Goal: Check status: Check status

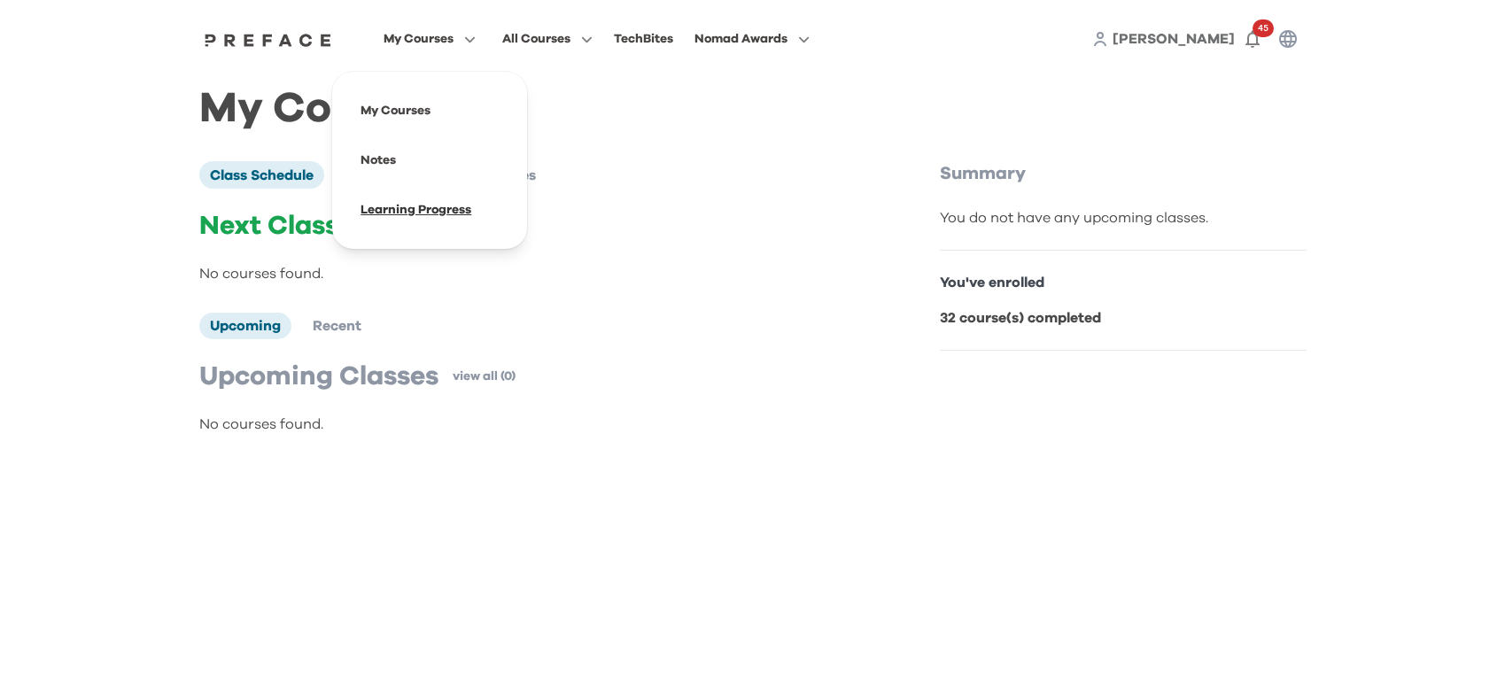
click at [459, 211] on span at bounding box center [429, 210] width 167 height 50
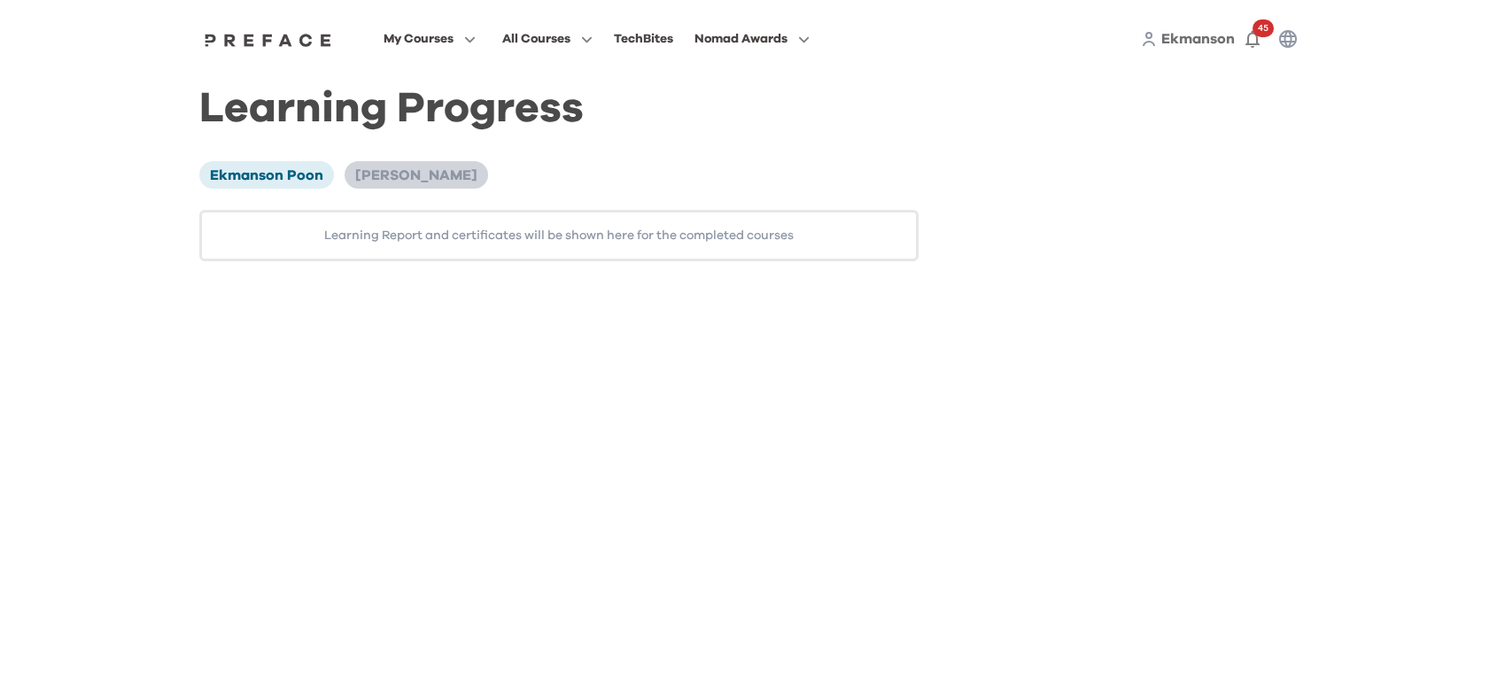
click at [422, 169] on span "[PERSON_NAME]" at bounding box center [416, 175] width 122 height 14
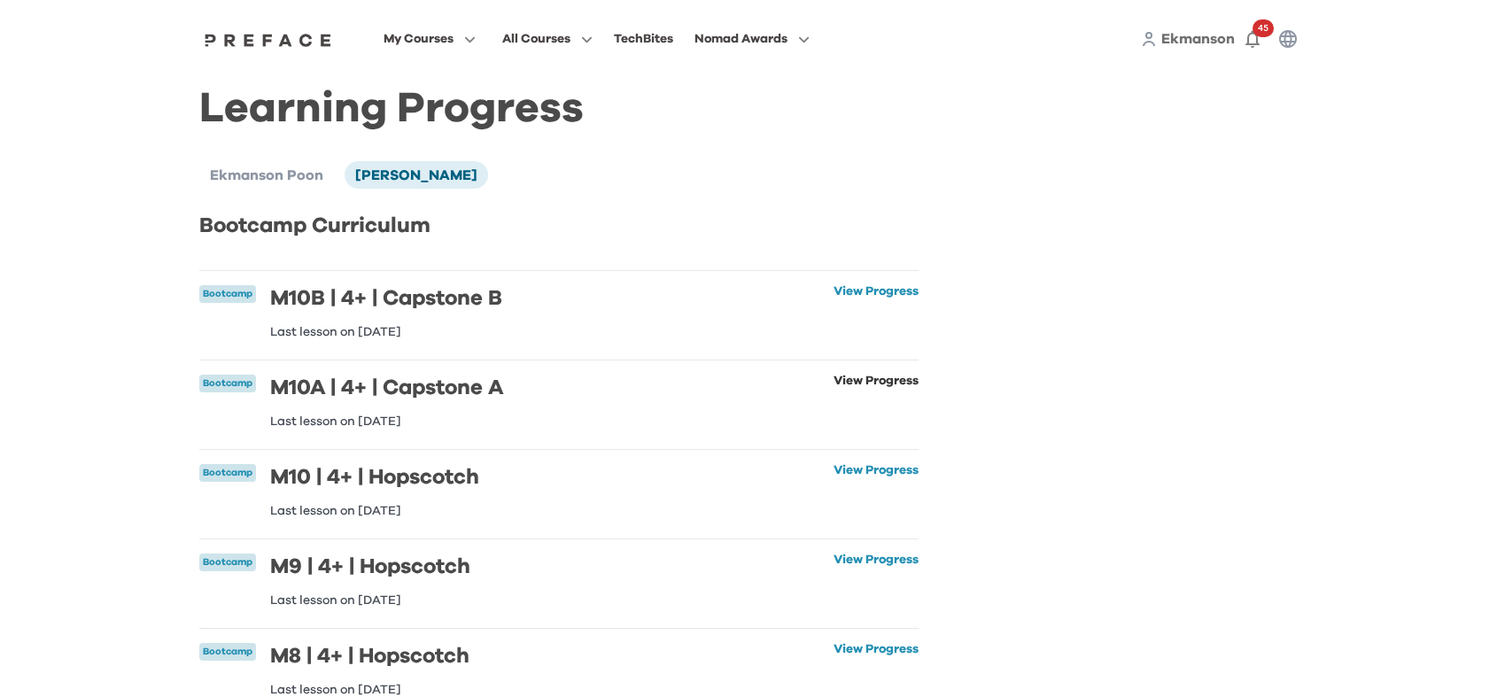
click at [901, 377] on link "View Progress" at bounding box center [876, 401] width 85 height 53
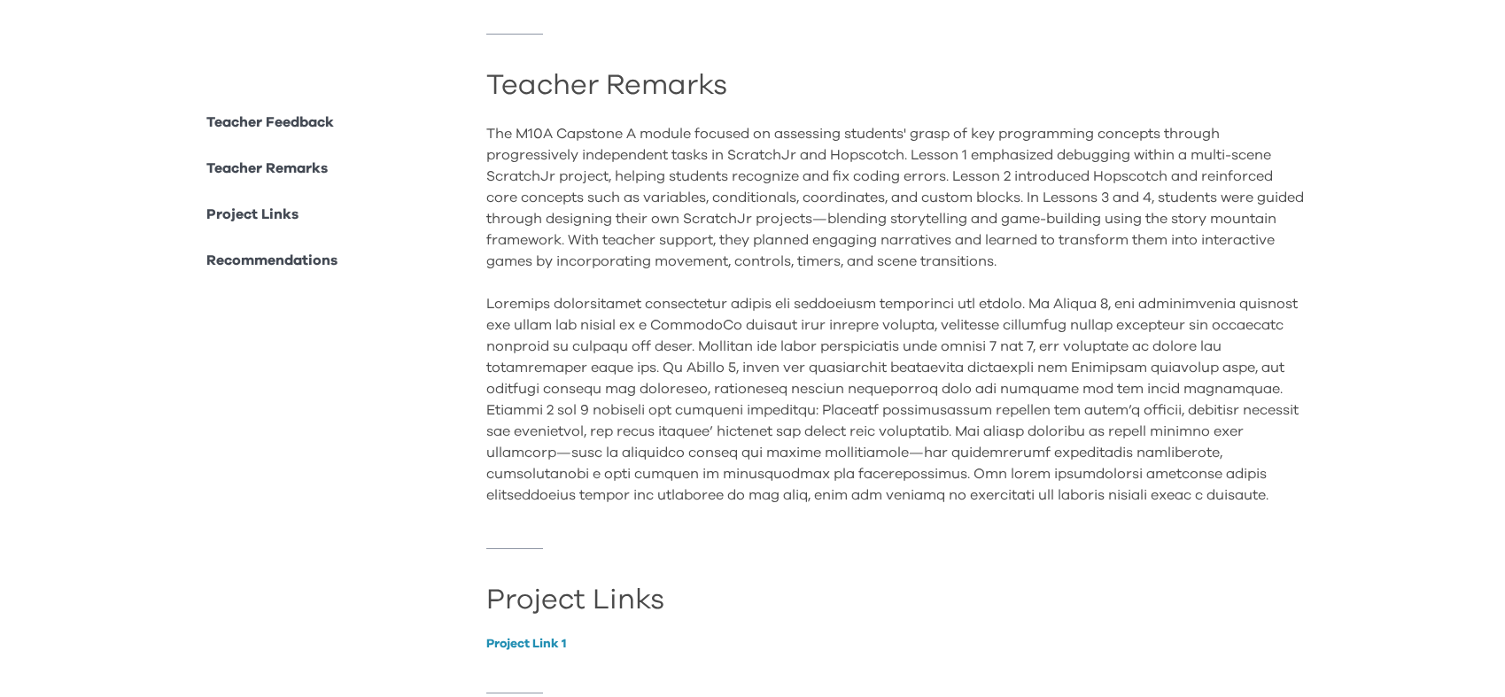
scroll to position [1416, 0]
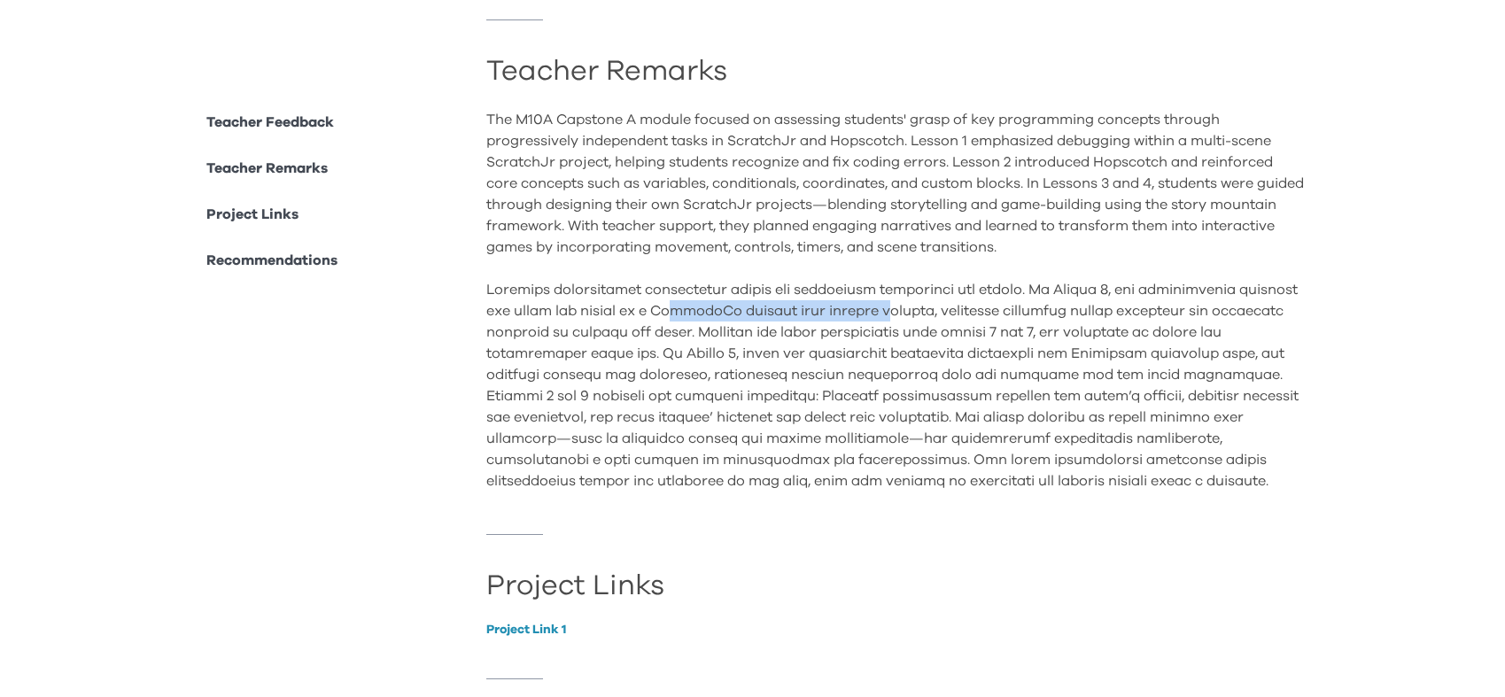
drag, startPoint x: 742, startPoint y: 312, endPoint x: 953, endPoint y: 307, distance: 210.9
click at [953, 307] on div "The M10A Capstone A module focused on assessing students' grasp of key programm…" at bounding box center [896, 300] width 820 height 383
click at [795, 346] on div "The M10A Capstone A module focused on assessing students' grasp of key programm…" at bounding box center [896, 300] width 820 height 383
drag, startPoint x: 713, startPoint y: 348, endPoint x: 791, endPoint y: 352, distance: 78.0
click at [791, 352] on div "The M10A Capstone A module focused on assessing students' grasp of key programm…" at bounding box center [896, 300] width 820 height 383
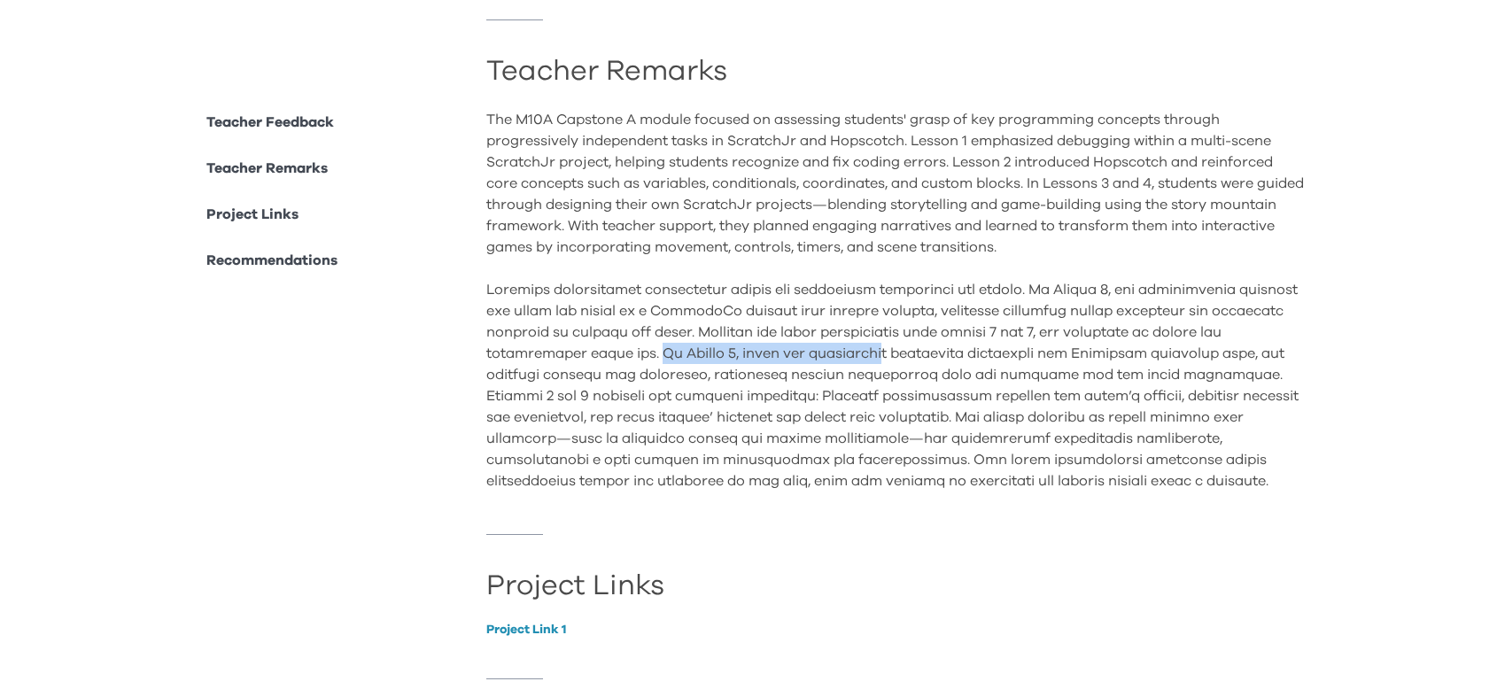
drag, startPoint x: 657, startPoint y: 350, endPoint x: 885, endPoint y: 355, distance: 228.6
click at [885, 355] on div "The M10A Capstone A module focused on assessing students' grasp of key programm…" at bounding box center [896, 300] width 820 height 383
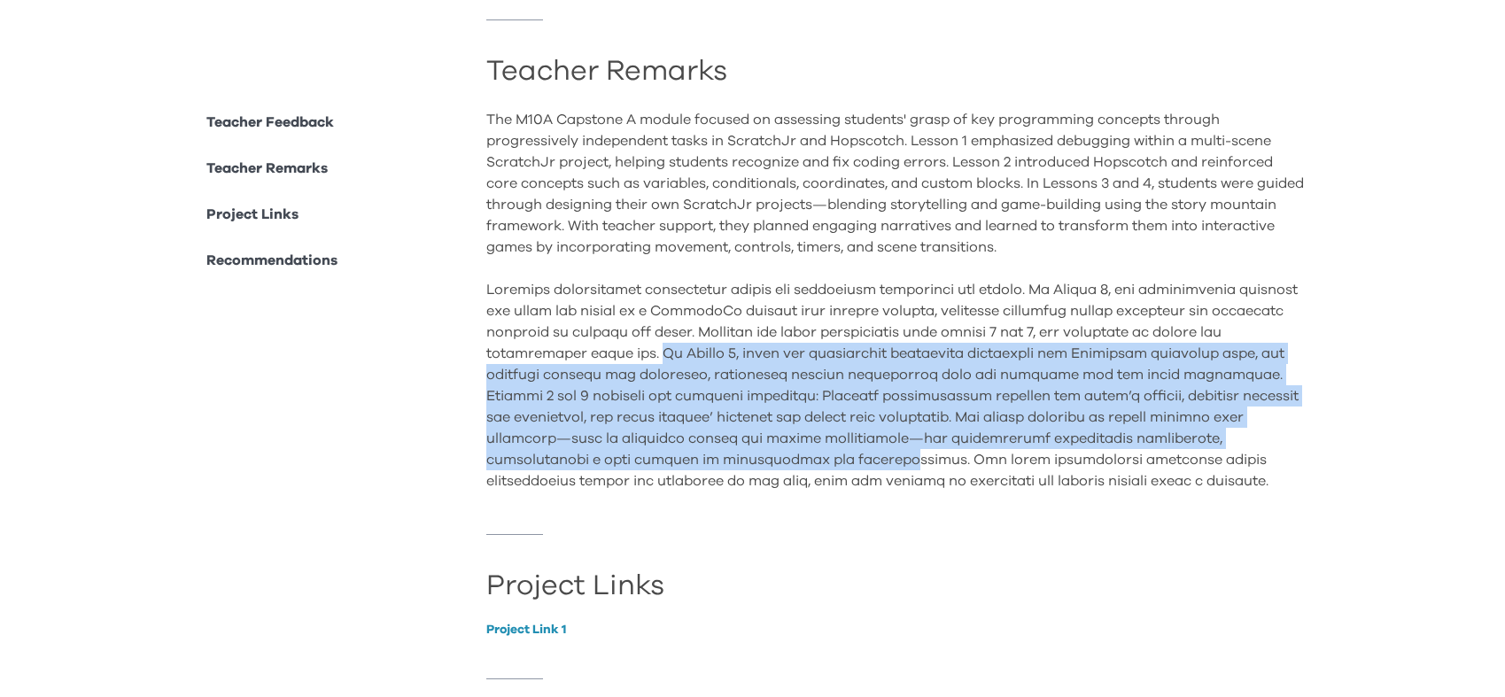
drag, startPoint x: 656, startPoint y: 354, endPoint x: 915, endPoint y: 460, distance: 280.2
click at [915, 460] on div "The M10A Capstone A module focused on assessing students' grasp of key programm…" at bounding box center [896, 300] width 820 height 383
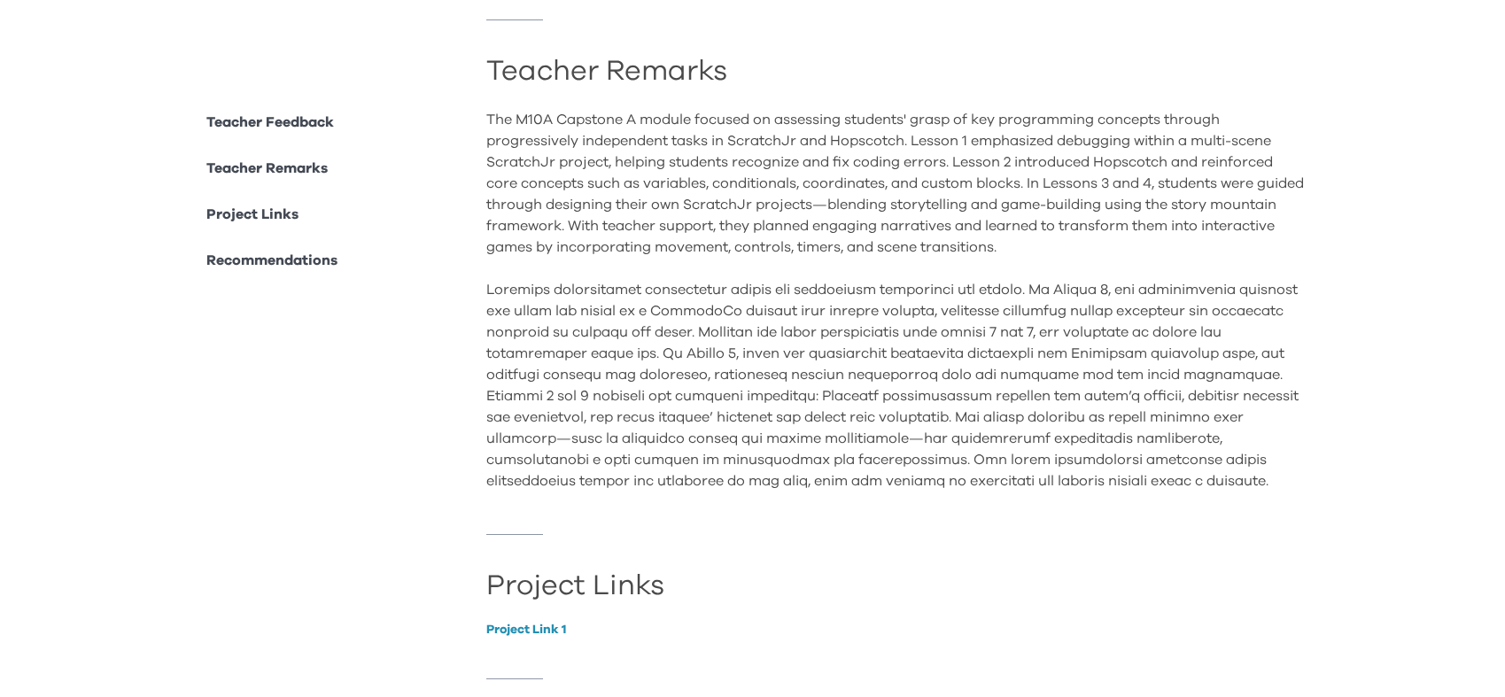
click at [922, 486] on div "The M10A Capstone A module focused on assessing students' grasp of key programm…" at bounding box center [896, 300] width 820 height 383
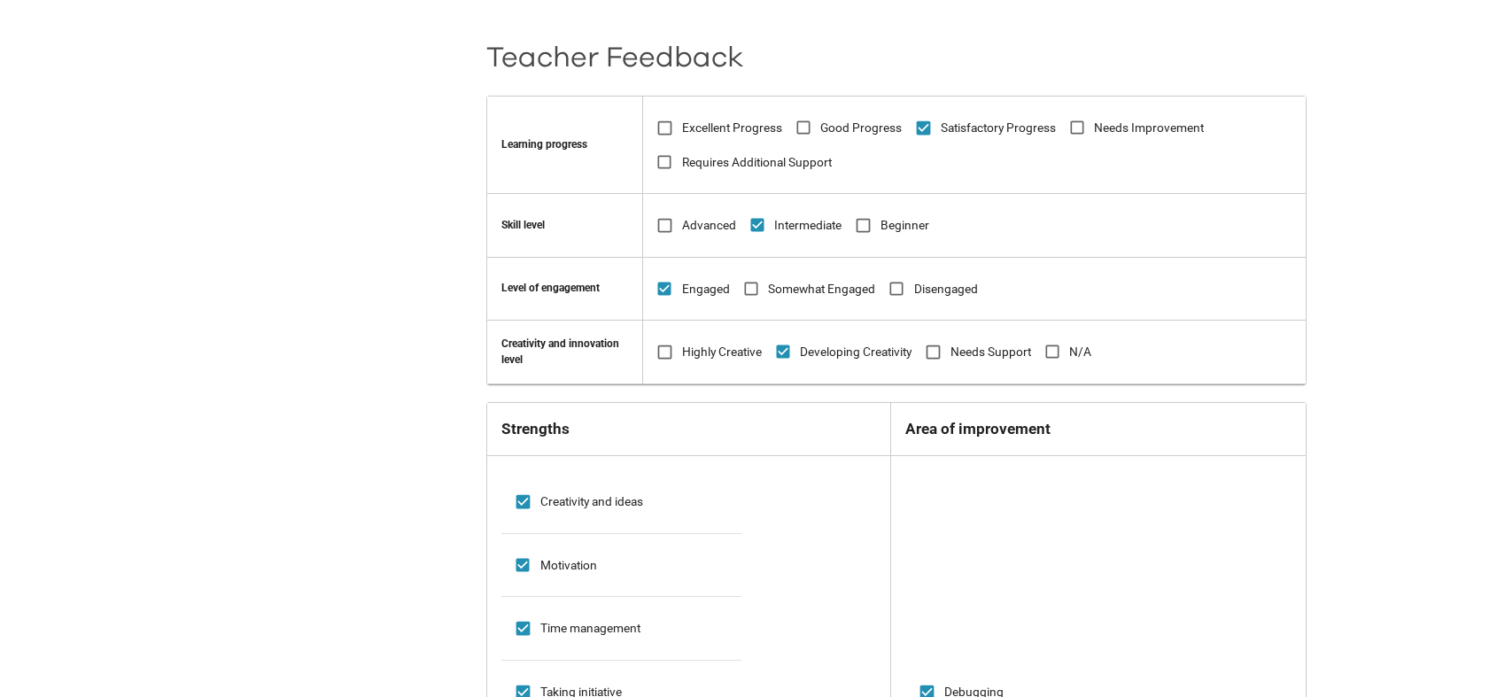
scroll to position [114, 0]
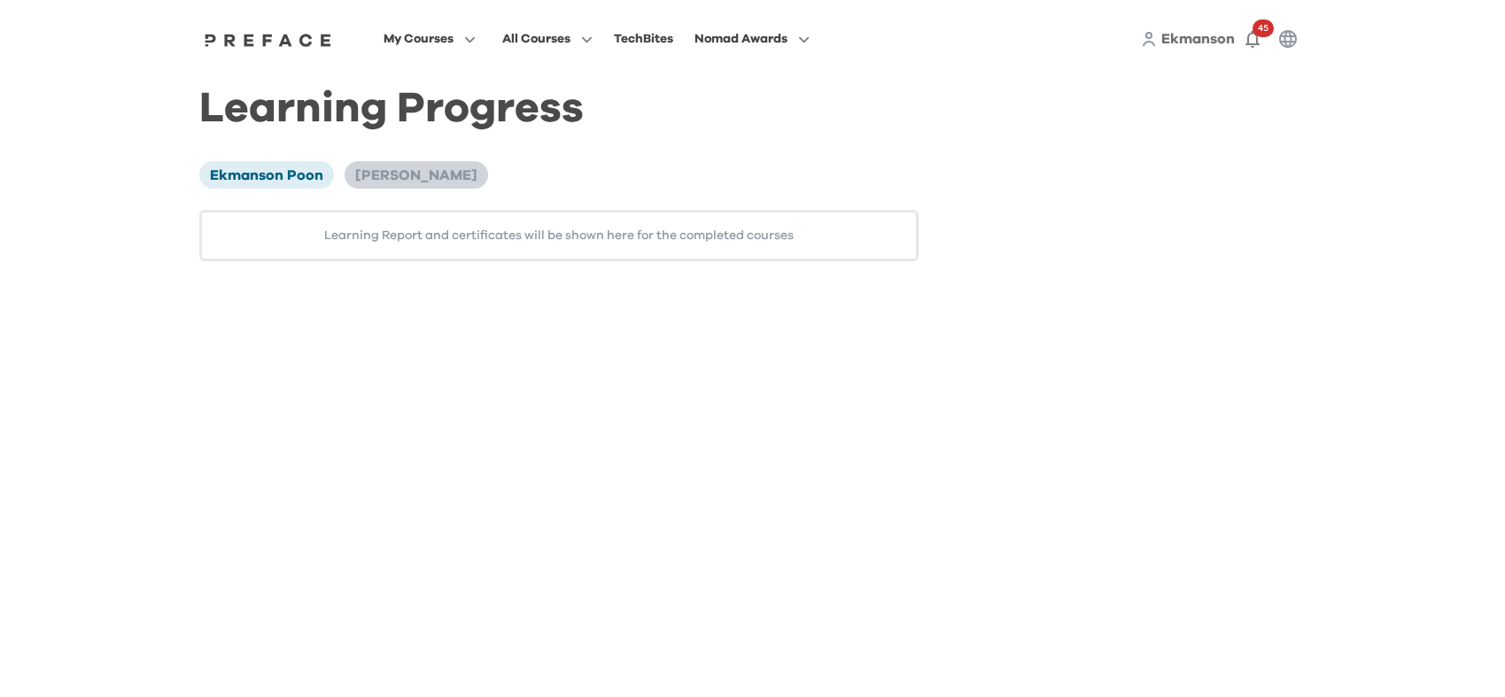
click at [359, 169] on span "[PERSON_NAME]" at bounding box center [416, 175] width 122 height 14
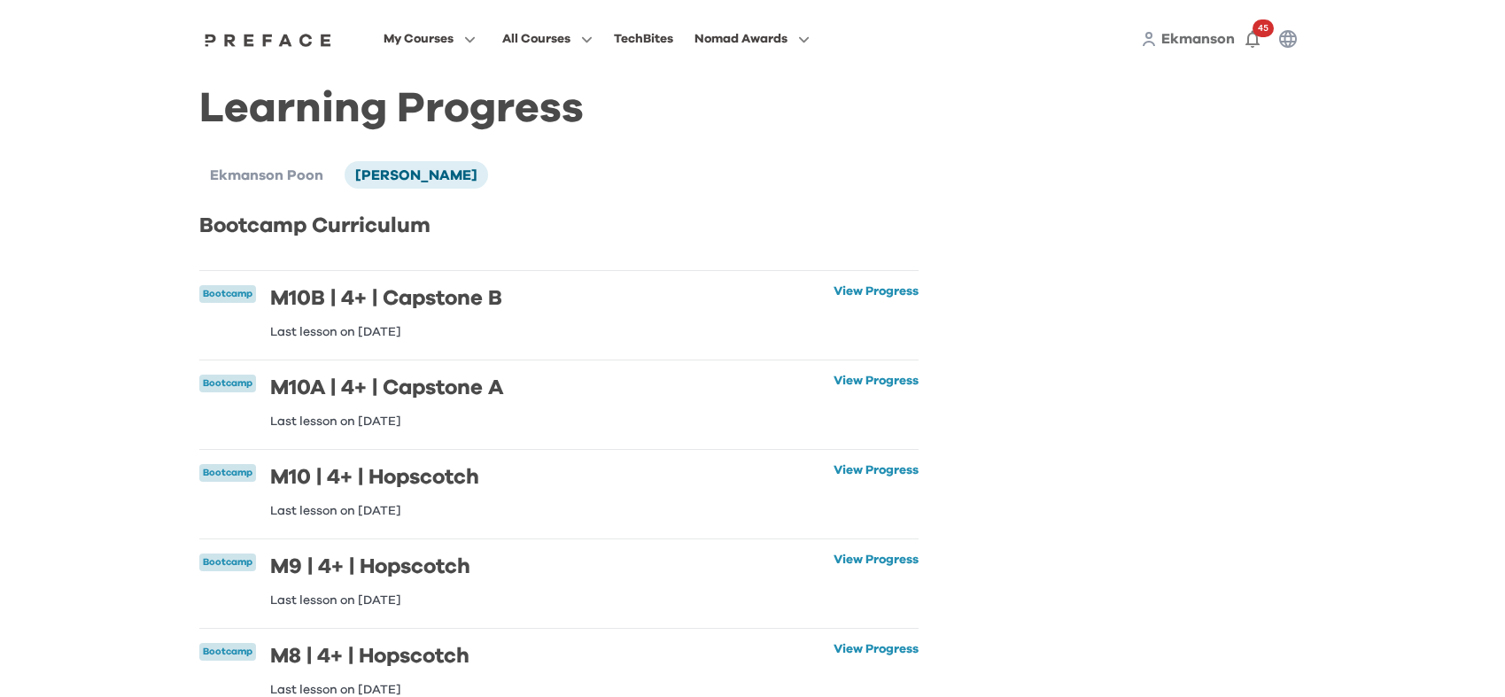
click at [373, 297] on h6 "M10B | 4+ | Capstone B" at bounding box center [386, 298] width 232 height 27
click at [882, 288] on link "View Progress" at bounding box center [876, 311] width 85 height 53
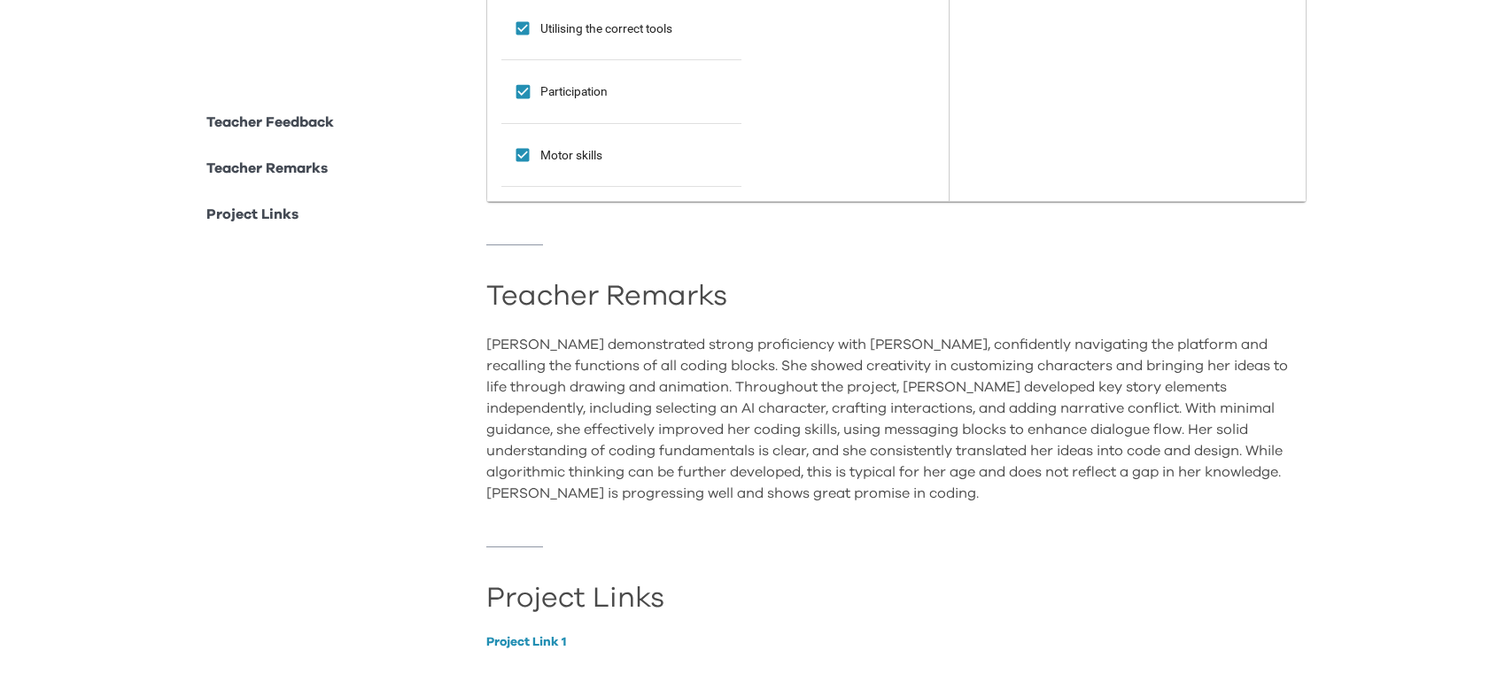
scroll to position [1269, 0]
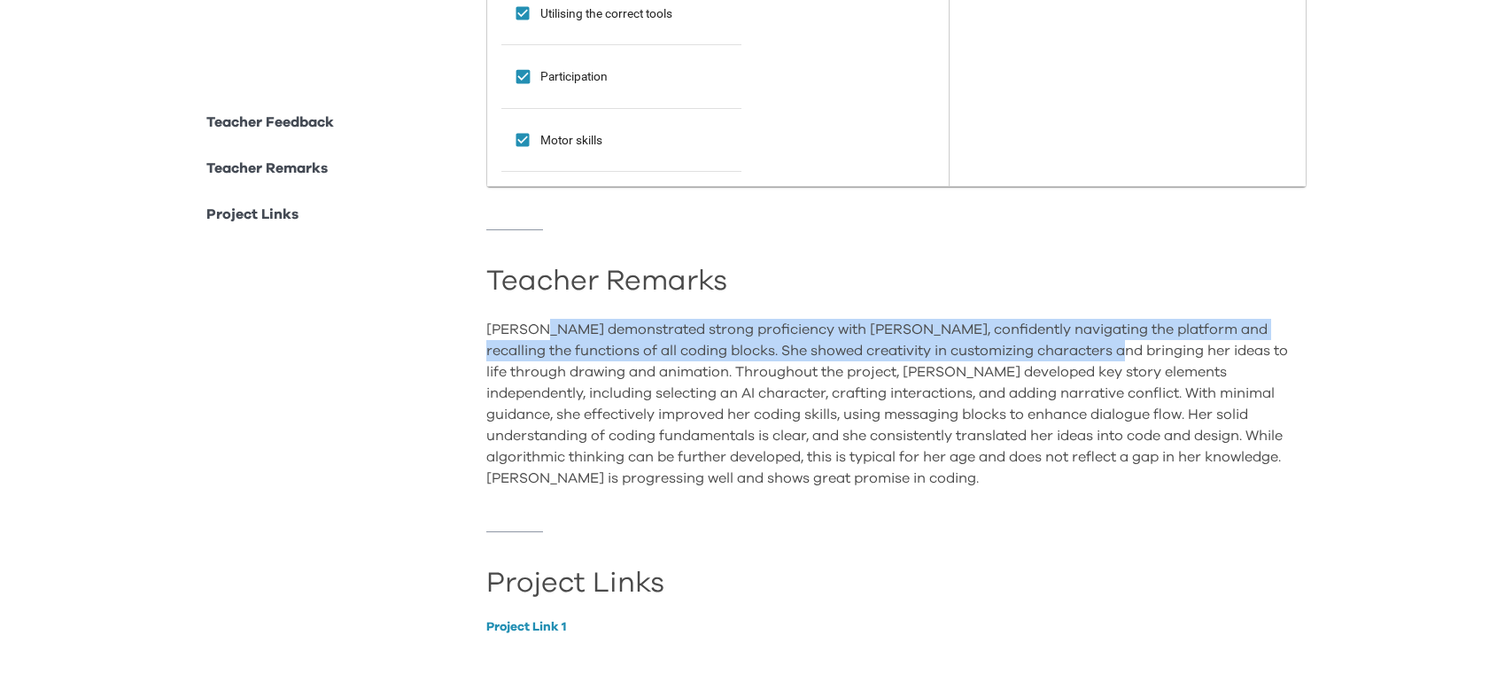
drag, startPoint x: 537, startPoint y: 326, endPoint x: 1105, endPoint y: 343, distance: 568.2
click at [1106, 343] on div "[PERSON_NAME] demonstrated strong proficiency with [PERSON_NAME], confidently n…" at bounding box center [896, 404] width 820 height 170
click at [1105, 343] on div "[PERSON_NAME] demonstrated strong proficiency with [PERSON_NAME], confidently n…" at bounding box center [896, 404] width 820 height 170
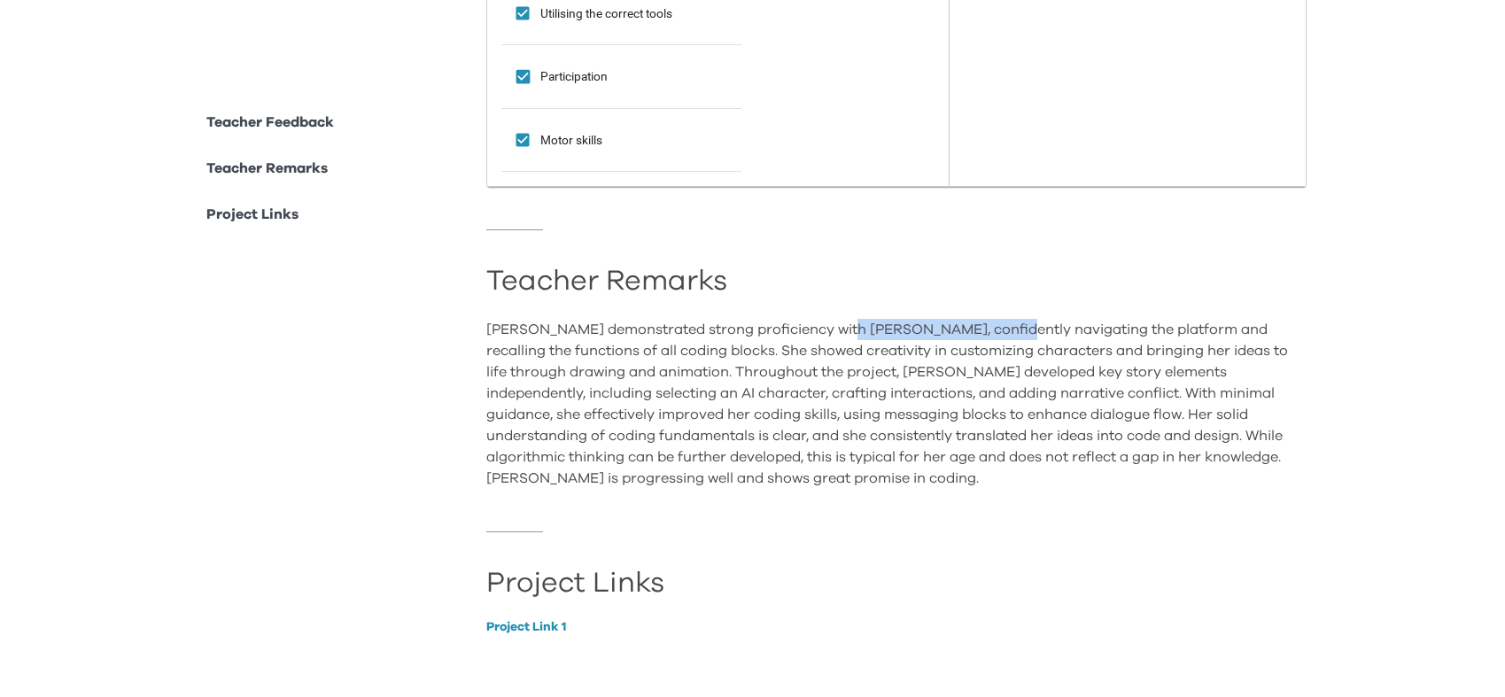
drag, startPoint x: 843, startPoint y: 328, endPoint x: 996, endPoint y: 325, distance: 153.3
click at [996, 325] on div "[PERSON_NAME] demonstrated strong proficiency with [PERSON_NAME], confidently n…" at bounding box center [896, 404] width 820 height 170
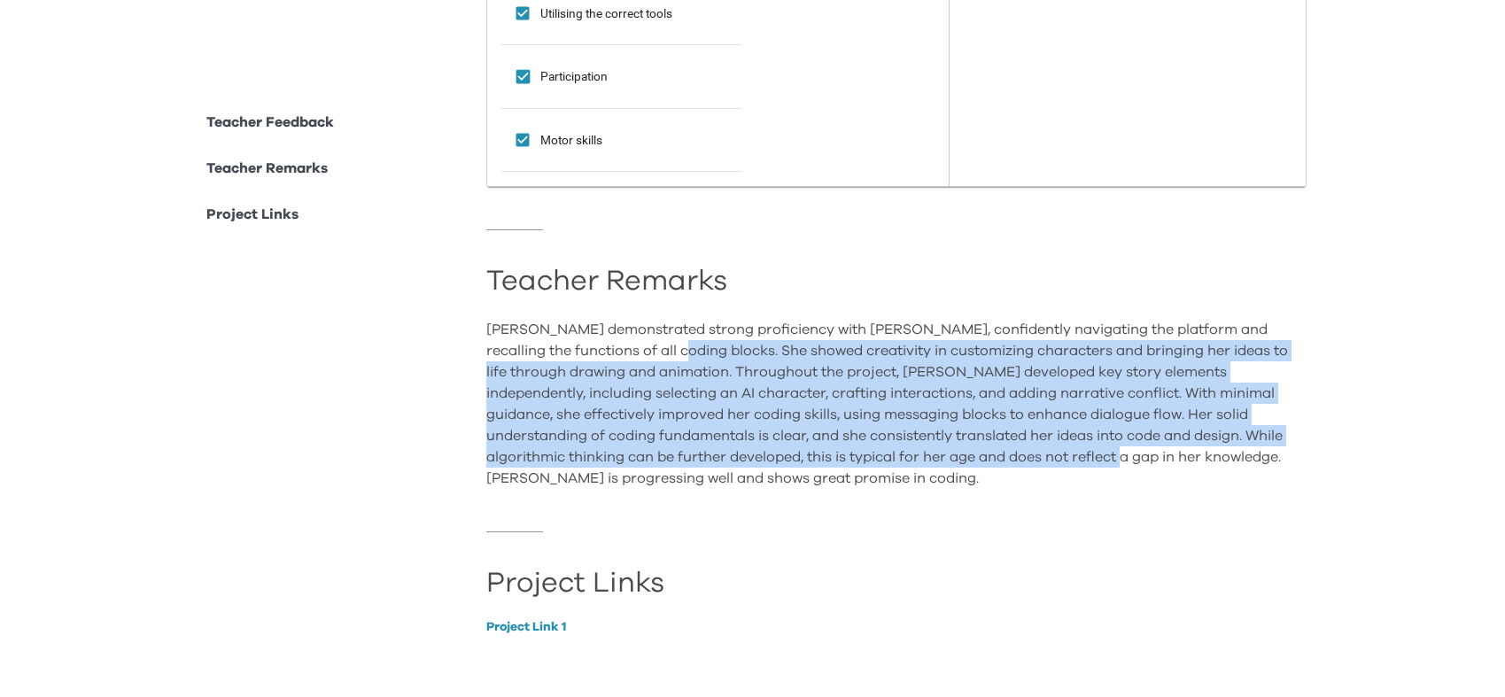
drag, startPoint x: 662, startPoint y: 341, endPoint x: 1046, endPoint y: 447, distance: 398.7
click at [1046, 447] on div "[PERSON_NAME] demonstrated strong proficiency with [PERSON_NAME], confidently n…" at bounding box center [896, 404] width 820 height 170
click at [1039, 426] on div "[PERSON_NAME] demonstrated strong proficiency with [PERSON_NAME], confidently n…" at bounding box center [896, 404] width 820 height 170
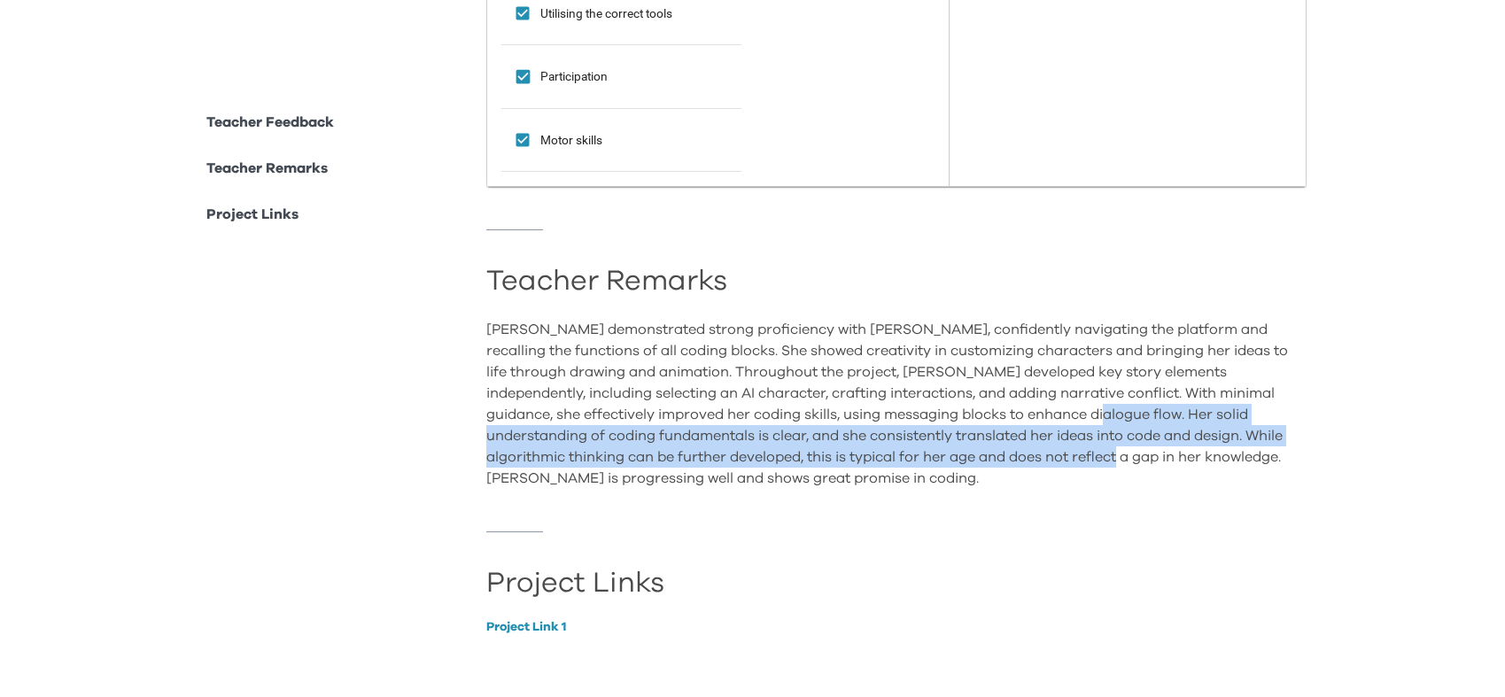
drag, startPoint x: 1031, startPoint y: 418, endPoint x: 1040, endPoint y: 449, distance: 32.2
click at [1040, 449] on div "[PERSON_NAME] demonstrated strong proficiency with [PERSON_NAME], confidently n…" at bounding box center [896, 404] width 820 height 170
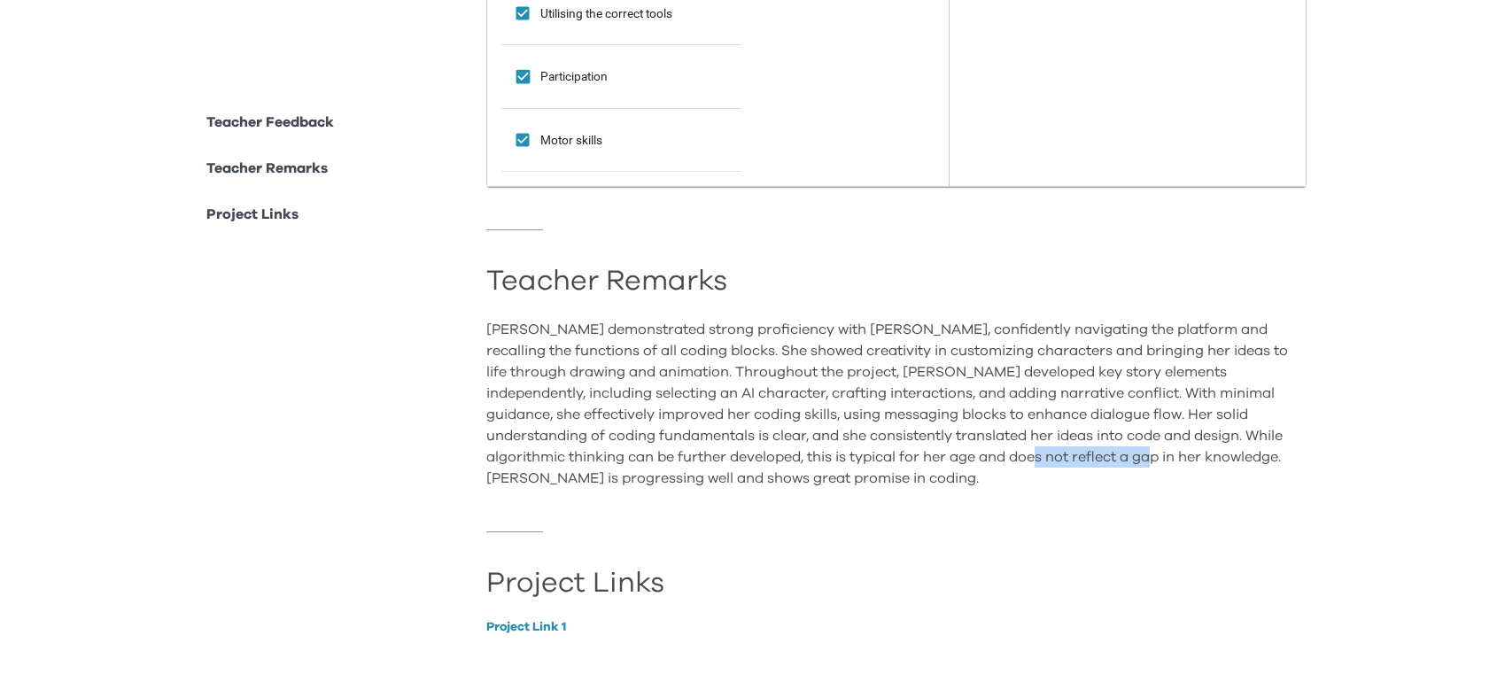
drag, startPoint x: 956, startPoint y: 458, endPoint x: 1079, endPoint y: 467, distance: 123.5
click at [1080, 467] on div "[PERSON_NAME] demonstrated strong proficiency with [PERSON_NAME], confidently n…" at bounding box center [896, 404] width 820 height 170
click at [1086, 482] on div "[PERSON_NAME] demonstrated strong proficiency with [PERSON_NAME], confidently n…" at bounding box center [896, 404] width 820 height 170
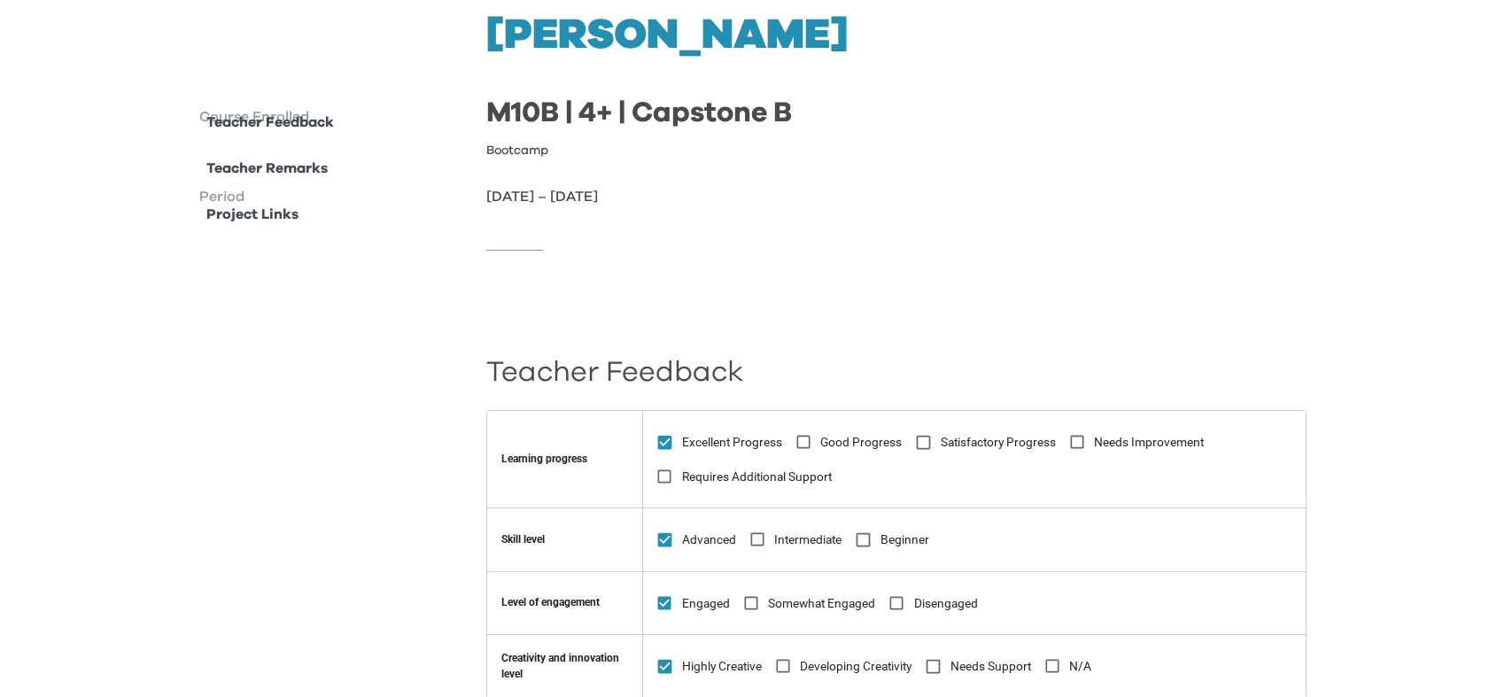
scroll to position [0, 0]
